Goal: Task Accomplishment & Management: Use online tool/utility

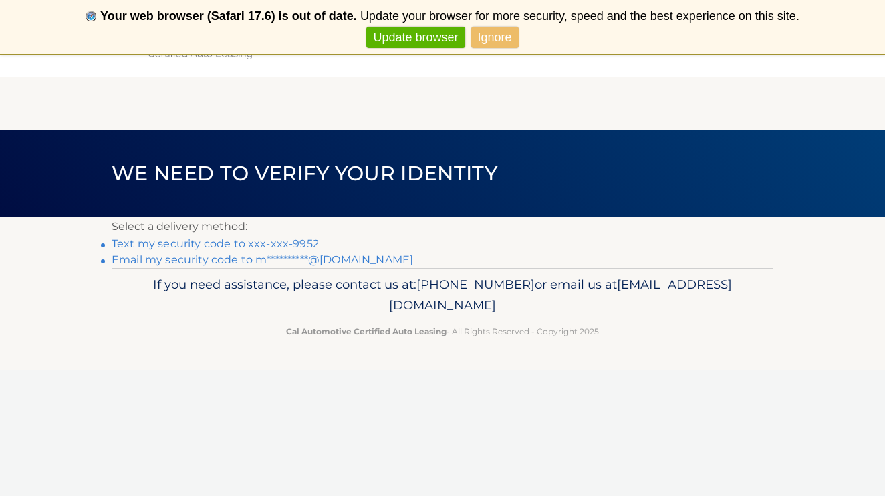
click at [292, 240] on link "Text my security code to xxx-xxx-9952" at bounding box center [215, 243] width 207 height 13
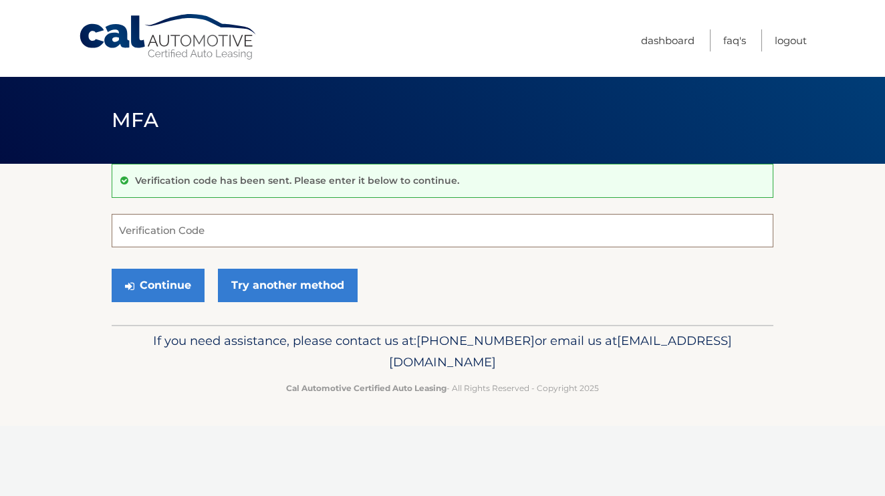
click at [215, 219] on input "Verification Code" at bounding box center [443, 230] width 662 height 33
type input "804183"
click at [158, 279] on button "Continue" at bounding box center [158, 285] width 93 height 33
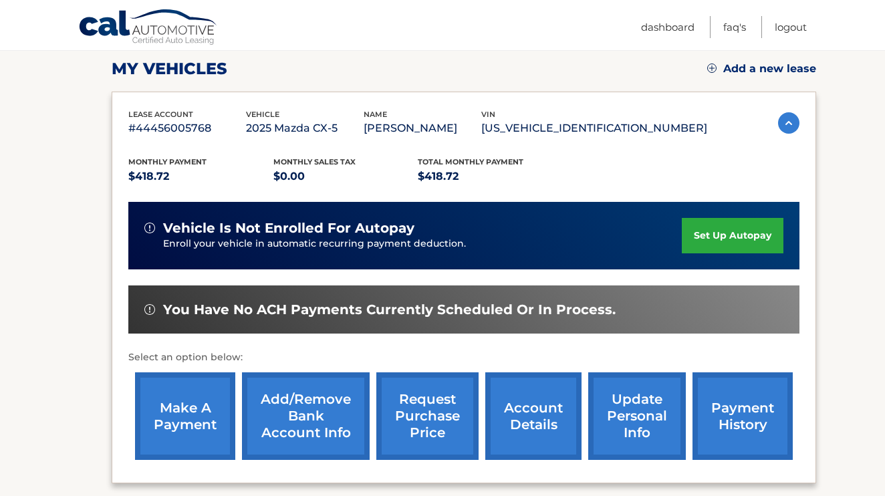
scroll to position [186, 0]
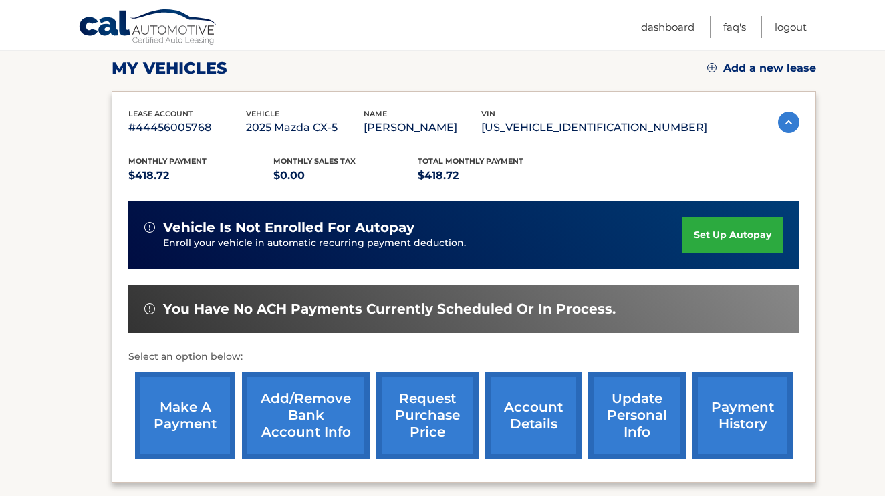
click at [187, 397] on link "make a payment" at bounding box center [185, 416] width 100 height 88
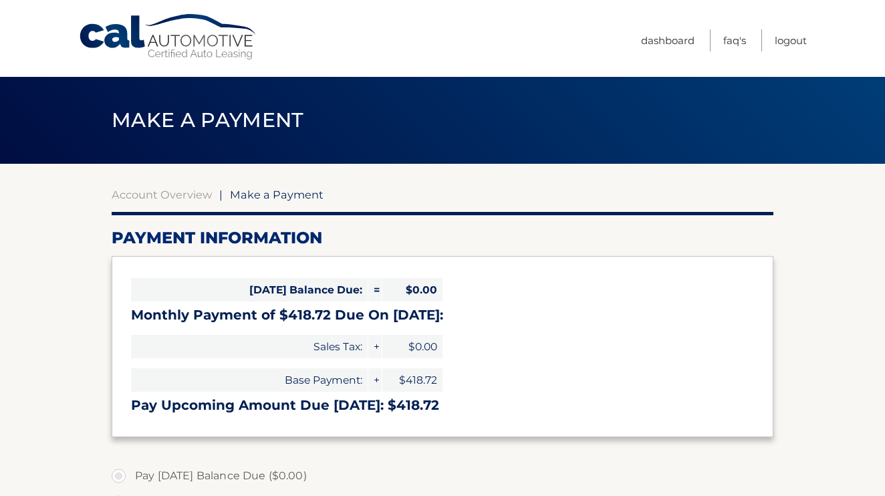
select select "YzQ2MGZkM2MtMmQzNC00ZDE1LTk3ZGYtYTc2MDAyNjcxOGI1"
